Goal: Information Seeking & Learning: Learn about a topic

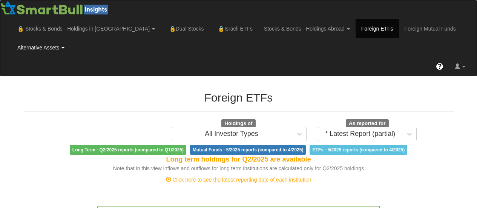
click at [37, 46] on link "Alternative Assets" at bounding box center [41, 47] width 58 height 19
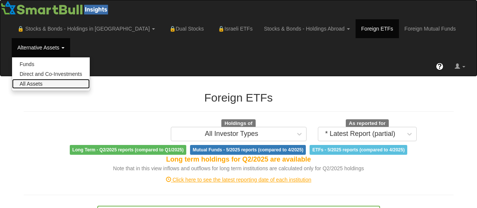
click at [37, 83] on link "All Assets" at bounding box center [51, 84] width 78 height 10
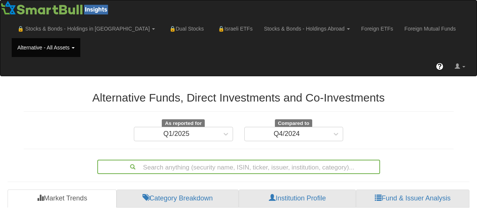
scroll to position [32, 0]
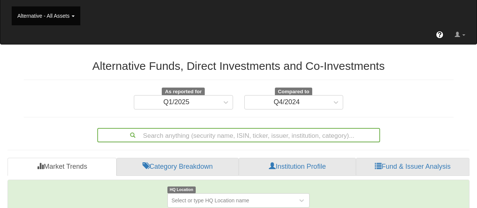
click at [281, 133] on div "Search anything (security name, ISIN, ticker, issuer, institution, category)..." at bounding box center [238, 135] width 283 height 14
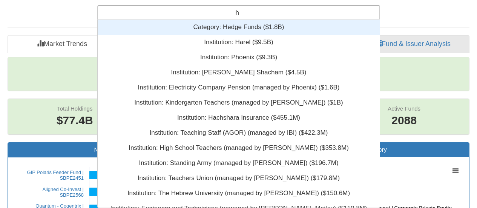
scroll to position [6, 6]
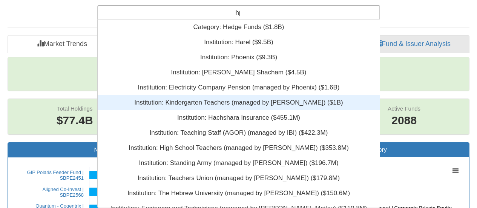
type input "hps"
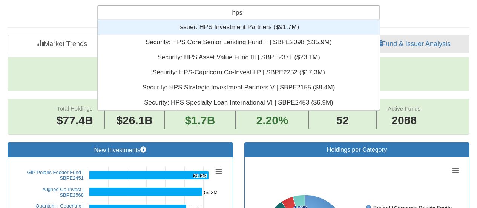
click at [305, 24] on div "Issuer: ‎HPS Investment Partners ‎($91.7M)‏" at bounding box center [239, 27] width 282 height 15
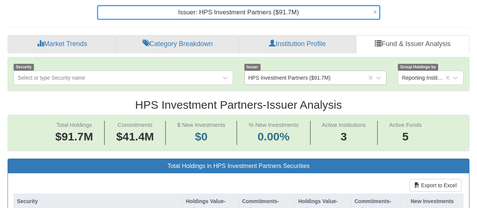
scroll to position [15, 448]
click at [365, 78] on div "HPS Investment Partners ($91.7M)" at bounding box center [306, 78] width 122 height 12
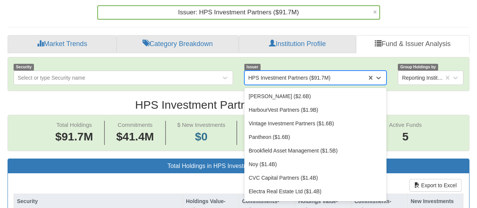
scroll to position [2213, 0]
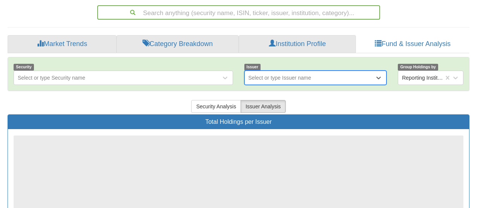
click at [369, 76] on div "Select or type Issuer name" at bounding box center [310, 78] width 130 height 12
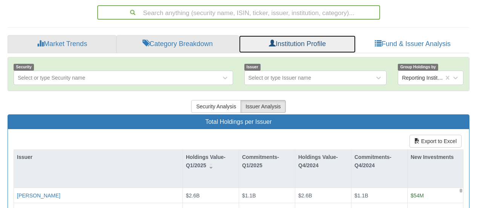
click at [311, 43] on link "Institution Profile" at bounding box center [297, 44] width 117 height 18
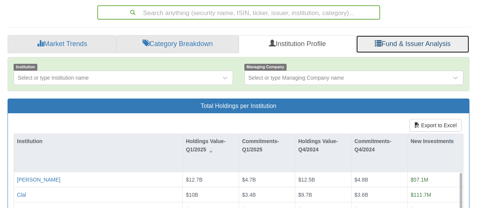
click at [395, 43] on link "Fund & Issuer Analysis" at bounding box center [412, 44] width 113 height 18
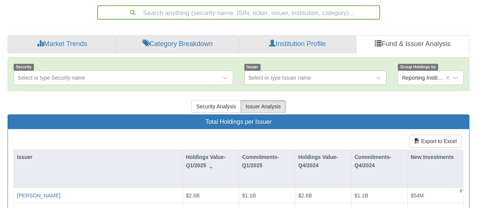
click at [339, 78] on div "Select or type Issuer name" at bounding box center [310, 78] width 130 height 12
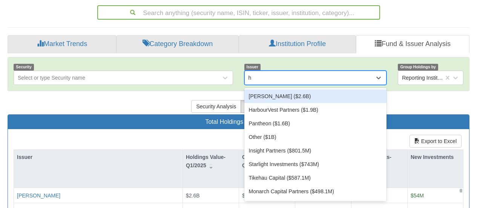
type input "hp"
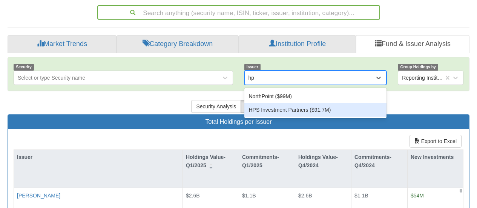
click at [301, 112] on div "HPS Investment Partners ($91.7M)" at bounding box center [315, 110] width 142 height 14
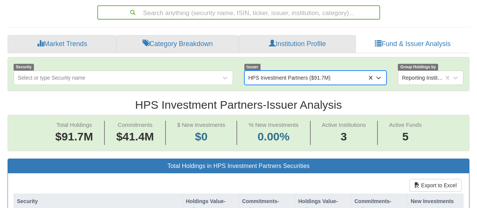
scroll to position [15, 448]
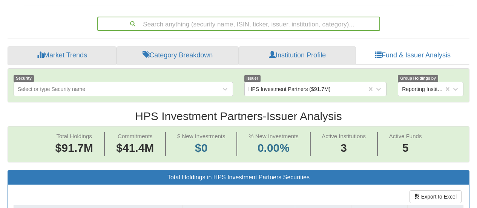
scroll to position [101, 0]
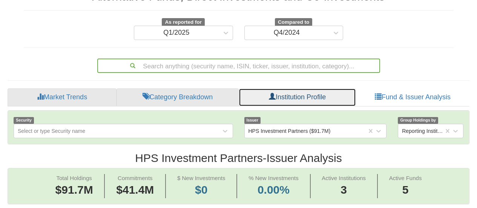
click at [287, 100] on link "Institution Profile" at bounding box center [297, 97] width 117 height 18
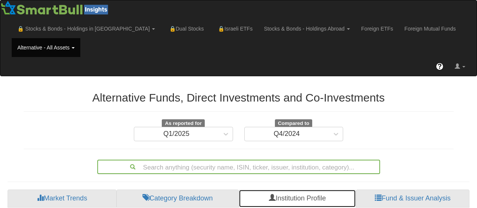
scroll to position [50, 0]
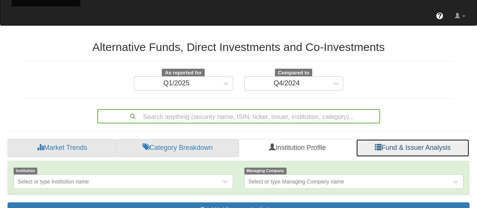
click at [402, 148] on link "Fund & Issuer Analysis" at bounding box center [412, 148] width 113 height 18
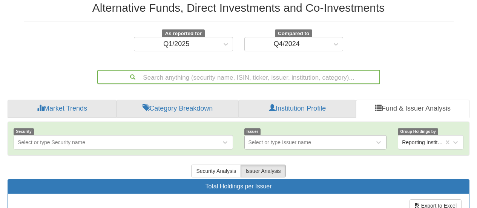
click at [296, 144] on div "Select or type Issuer name" at bounding box center [315, 142] width 142 height 14
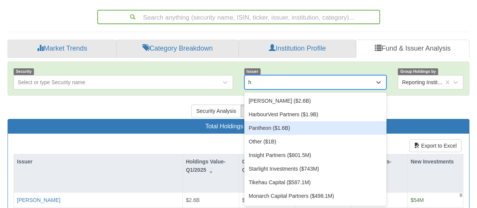
scroll to position [150, 0]
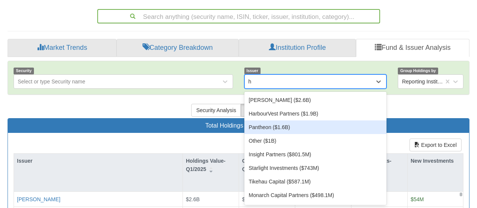
type input "hp"
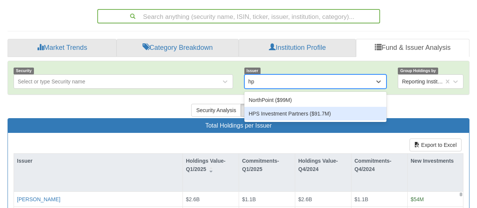
click at [289, 113] on div "HPS Investment Partners ($91.7M)" at bounding box center [315, 114] width 142 height 14
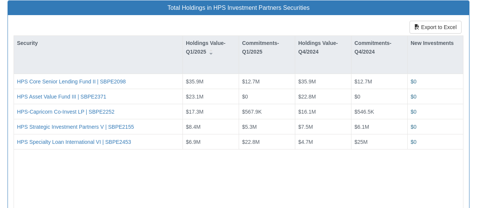
scroll to position [15, 448]
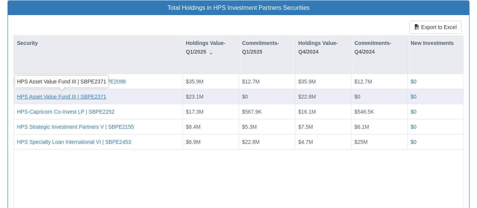
click at [65, 98] on div "HPS Asset Value Fund III | SBPE2371" at bounding box center [61, 97] width 89 height 8
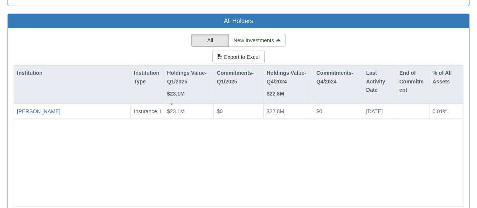
scroll to position [684, 0]
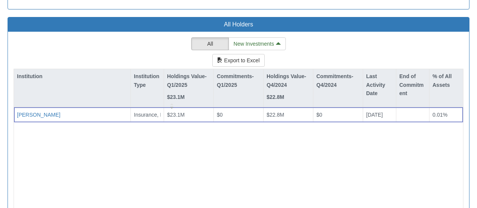
click at [232, 181] on div "Migdal Insurance, Pension, Provident $23.1M $0 $22.8M $0 01-01-2024 0.01%" at bounding box center [238, 155] width 449 height 96
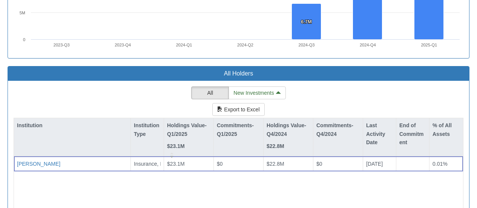
scroll to position [636, 0]
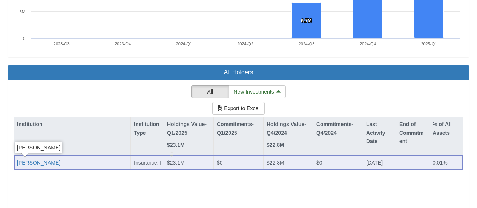
click at [27, 163] on div "Migdal" at bounding box center [38, 163] width 43 height 8
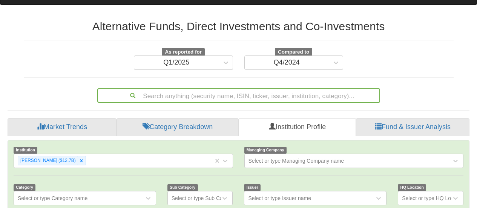
scroll to position [73, 0]
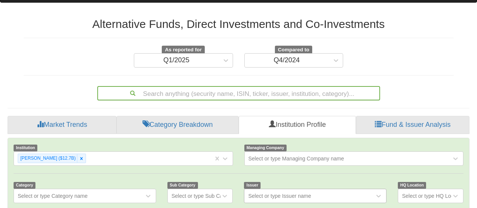
click at [320, 198] on div "Select or type Issuer name" at bounding box center [315, 195] width 142 height 14
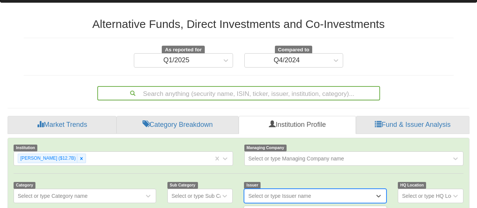
scroll to position [188, 0]
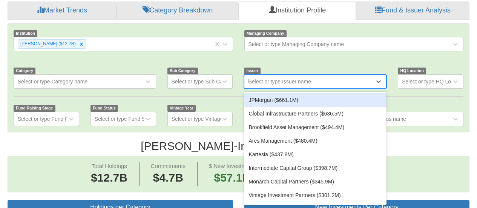
type input "hp"
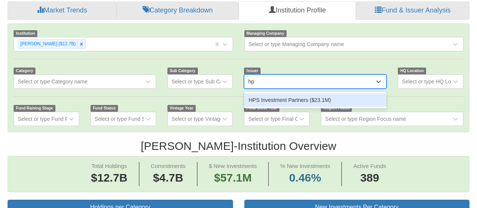
click at [317, 99] on div "HPS Investment Partners ($23.1M)" at bounding box center [315, 100] width 142 height 14
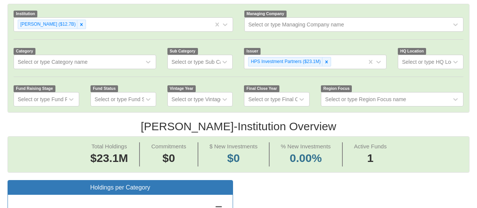
scroll to position [201, 0]
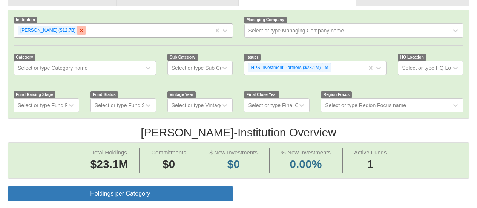
click at [79, 31] on icon at bounding box center [81, 30] width 5 height 5
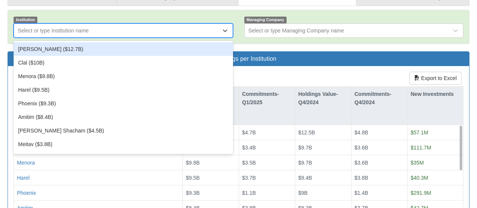
click at [56, 31] on div "Select or type Institution name" at bounding box center [53, 31] width 71 height 8
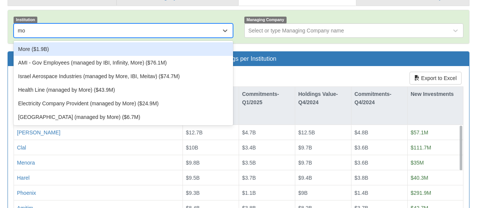
type input "mor"
click at [45, 48] on div "More ($1.9B)" at bounding box center [123, 49] width 219 height 14
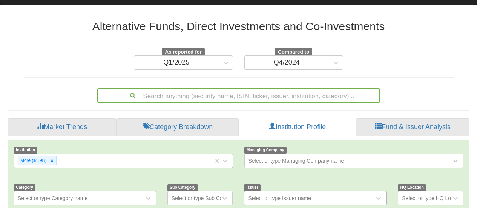
scroll to position [115, 0]
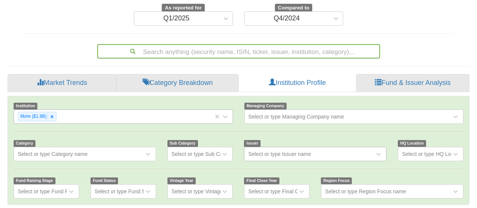
click at [297, 151] on div "Select or type Issuer name" at bounding box center [315, 154] width 142 height 14
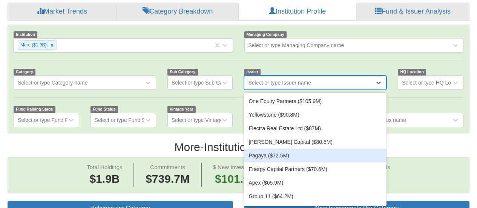
scroll to position [188, 0]
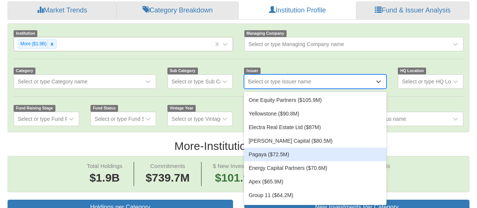
type input "hp"
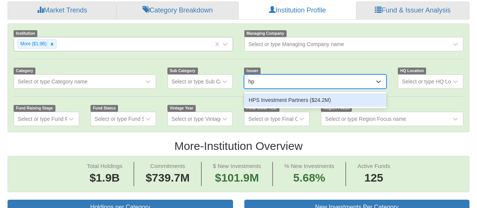
click at [311, 103] on div "HPS Investment Partners ($24.2M)" at bounding box center [315, 100] width 142 height 14
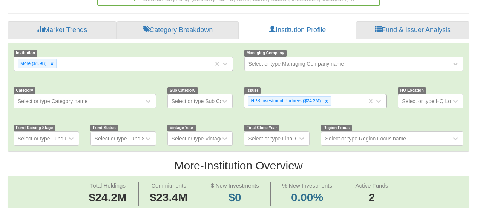
scroll to position [165, 0]
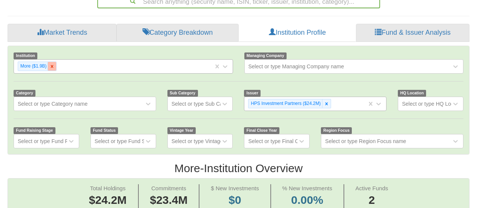
click at [52, 65] on icon at bounding box center [51, 66] width 5 height 5
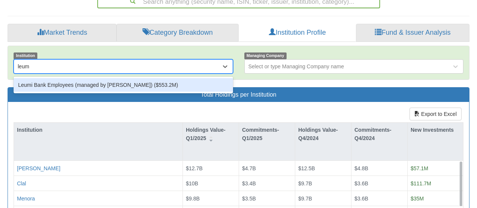
type input "leumi"
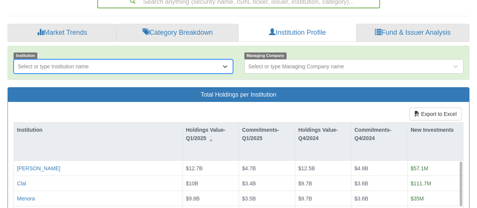
click at [56, 68] on div "Select or type Institution name" at bounding box center [117, 66] width 207 height 12
click at [57, 66] on div "Select or type Institution name" at bounding box center [53, 67] width 71 height 8
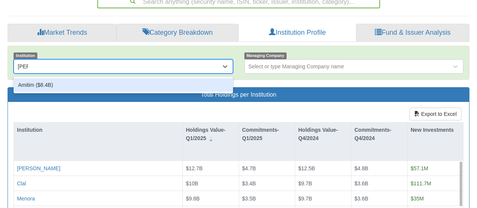
type input "amiti"
click at [55, 85] on div "Amitim ($8.4B)" at bounding box center [123, 85] width 219 height 14
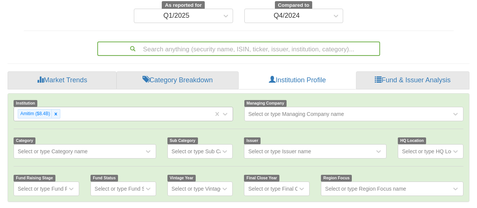
scroll to position [15, 448]
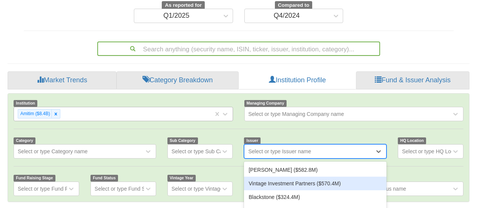
click at [294, 151] on div "option Vintage Investment Partners ($570.4M) focused, 2 of 191. 191 results ava…" at bounding box center [315, 151] width 142 height 14
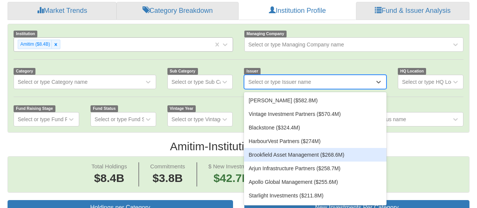
scroll to position [188, 0]
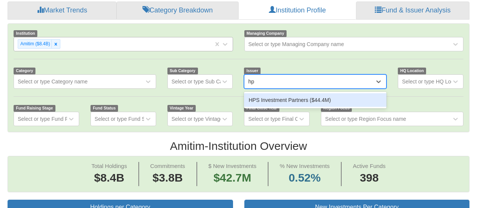
type input "hps"
click at [303, 96] on div "HPS Investment Partners ($44.4M)" at bounding box center [315, 100] width 142 height 14
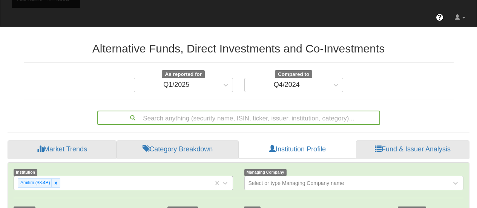
scroll to position [88, 0]
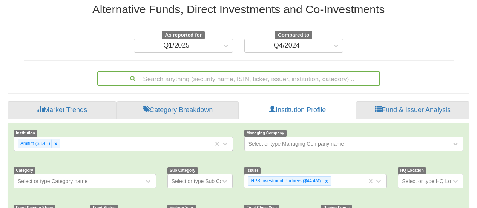
click at [365, 30] on div "Alternative Funds, Direct Investments and Co-Investments As reported for Q1/202…" at bounding box center [239, 28] width 430 height 50
